Goal: Complete application form

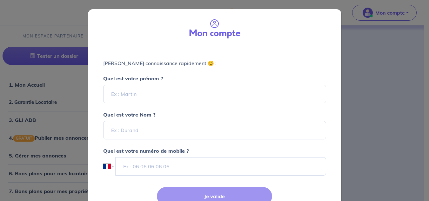
select select "FR"
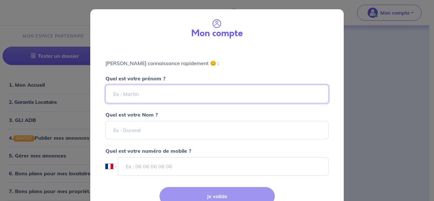
click at [196, 98] on input "Quel est votre prénom ?" at bounding box center [217, 94] width 223 height 18
type input "[PERSON_NAME]"
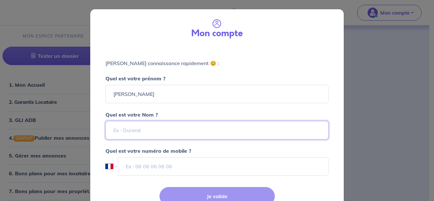
type input "[PERSON_NAME]"
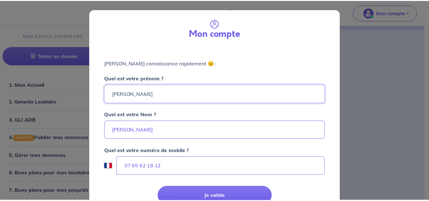
scroll to position [30, 0]
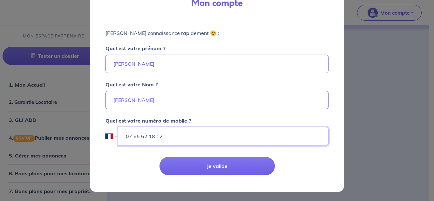
click at [204, 129] on input "07 65 62 18 12" at bounding box center [223, 136] width 211 height 18
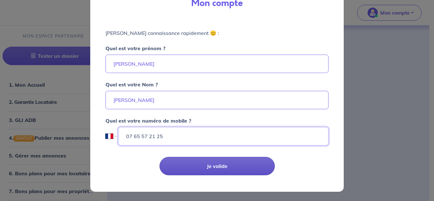
type input "07 65 57 21 25"
click at [190, 160] on button "Je valide" at bounding box center [217, 166] width 115 height 18
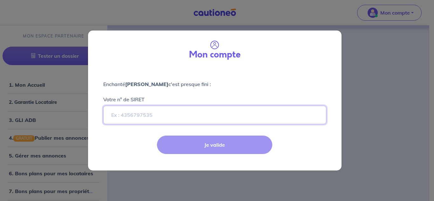
click at [158, 115] on input "Votre n° de SIRET" at bounding box center [214, 115] width 223 height 18
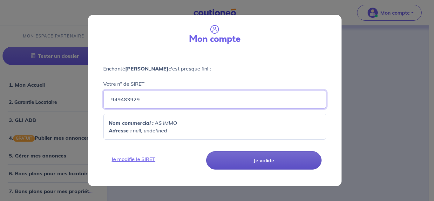
type input "949483929"
click at [245, 159] on button "Je valide" at bounding box center [263, 160] width 115 height 18
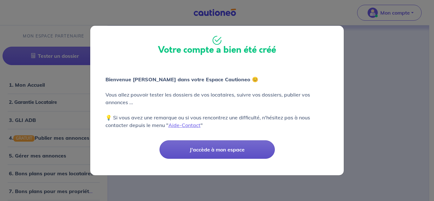
click at [210, 150] on button "J'accède à mon espace" at bounding box center [217, 149] width 115 height 18
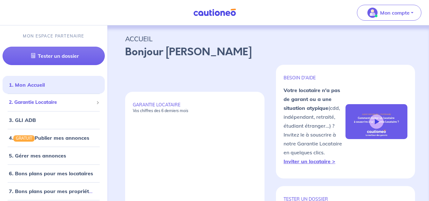
click at [49, 105] on span "2. Garantie Locataire" at bounding box center [51, 102] width 85 height 7
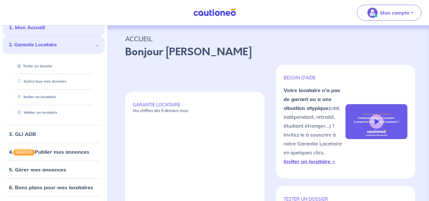
scroll to position [64, 0]
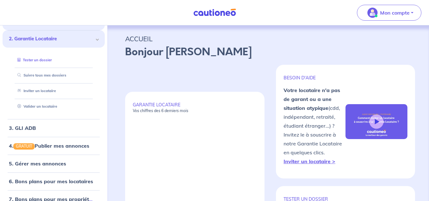
click at [48, 62] on link "Tester un dossier" at bounding box center [33, 60] width 37 height 4
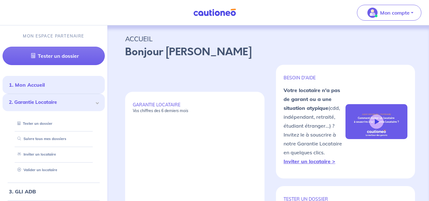
click at [94, 103] on div "2. Garantie Locataire" at bounding box center [54, 102] width 102 height 17
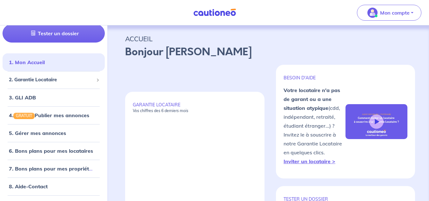
scroll to position [32, 0]
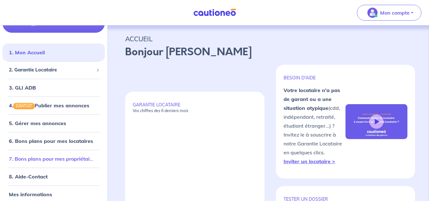
click at [40, 160] on link "7. Bons plans pour mes propriétaires" at bounding box center [53, 159] width 88 height 6
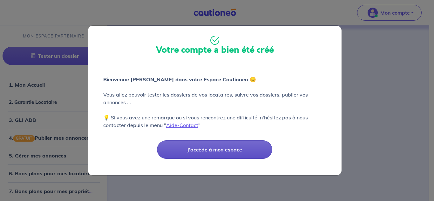
click at [228, 153] on button "J'accède à mon espace" at bounding box center [214, 149] width 115 height 18
